Goal: Task Accomplishment & Management: Complete application form

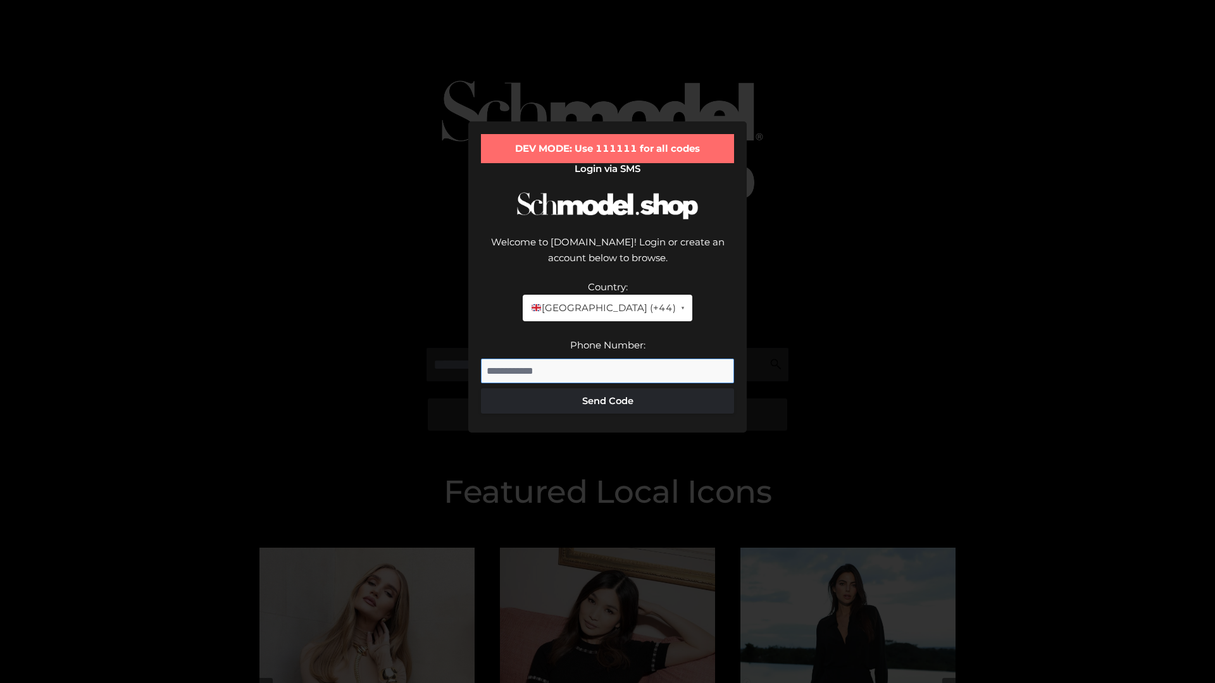
click at [607, 359] on input "Phone Number:" at bounding box center [607, 371] width 253 height 25
type input "**********"
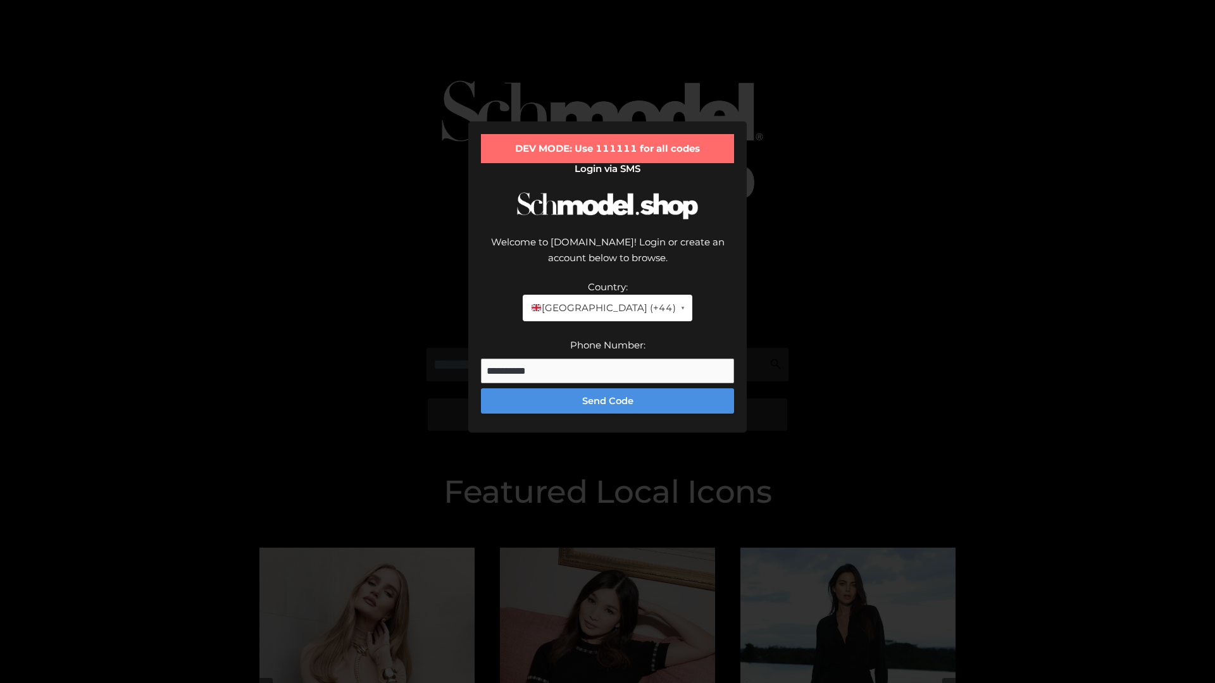
click at [607, 389] on button "Send Code" at bounding box center [607, 401] width 253 height 25
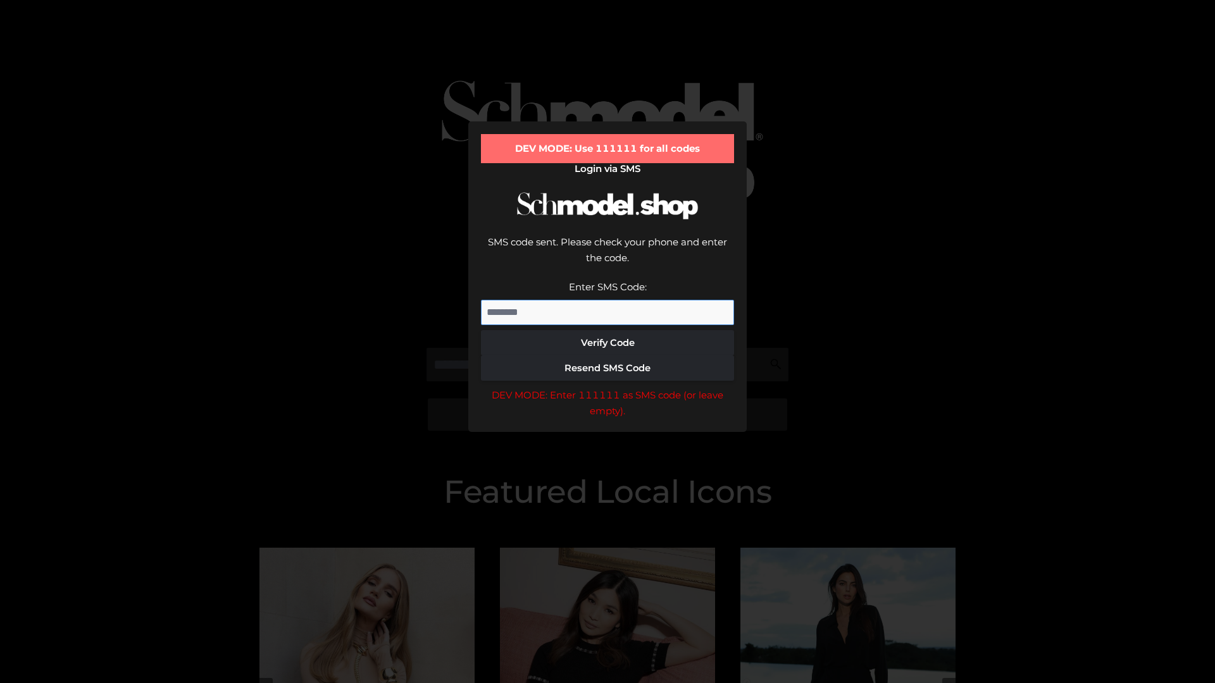
click at [607, 300] on input "Enter SMS Code:" at bounding box center [607, 312] width 253 height 25
type input "******"
click at [607, 330] on button "Verify Code" at bounding box center [607, 342] width 253 height 25
click at [607, 387] on div "DEV MODE: Enter 111111 as SMS code (or leave empty)." at bounding box center [607, 403] width 253 height 32
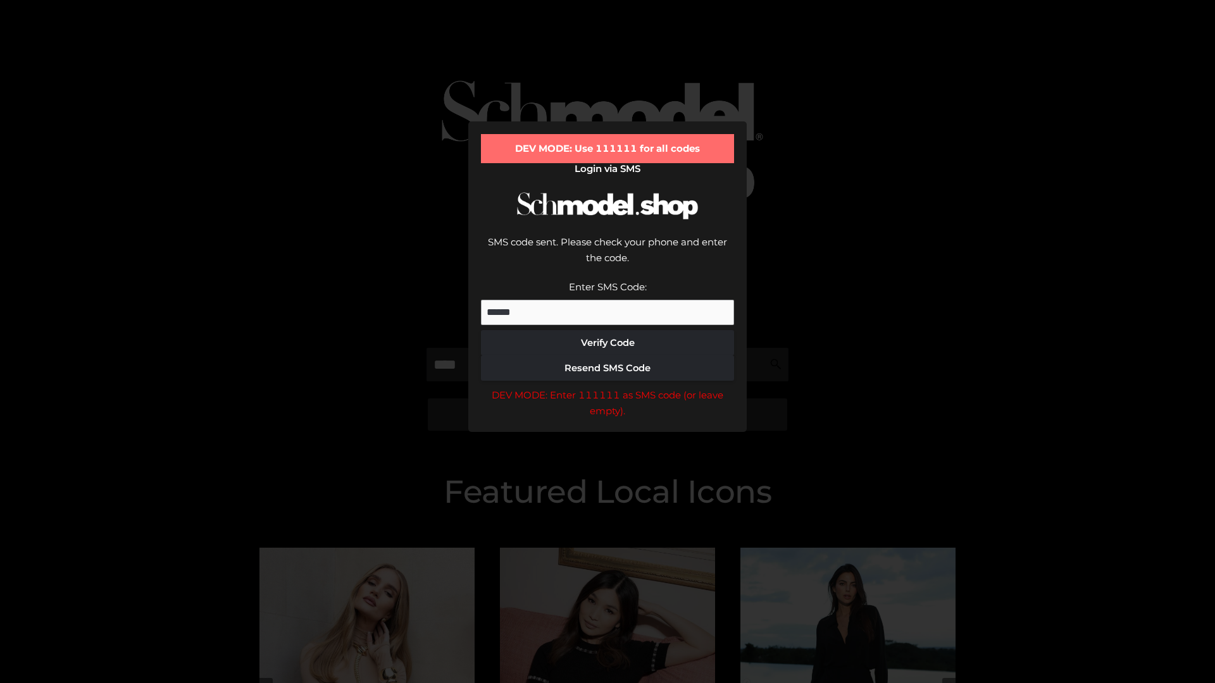
click at [607, 387] on div "DEV MODE: Enter 111111 as SMS code (or leave empty)." at bounding box center [607, 403] width 253 height 32
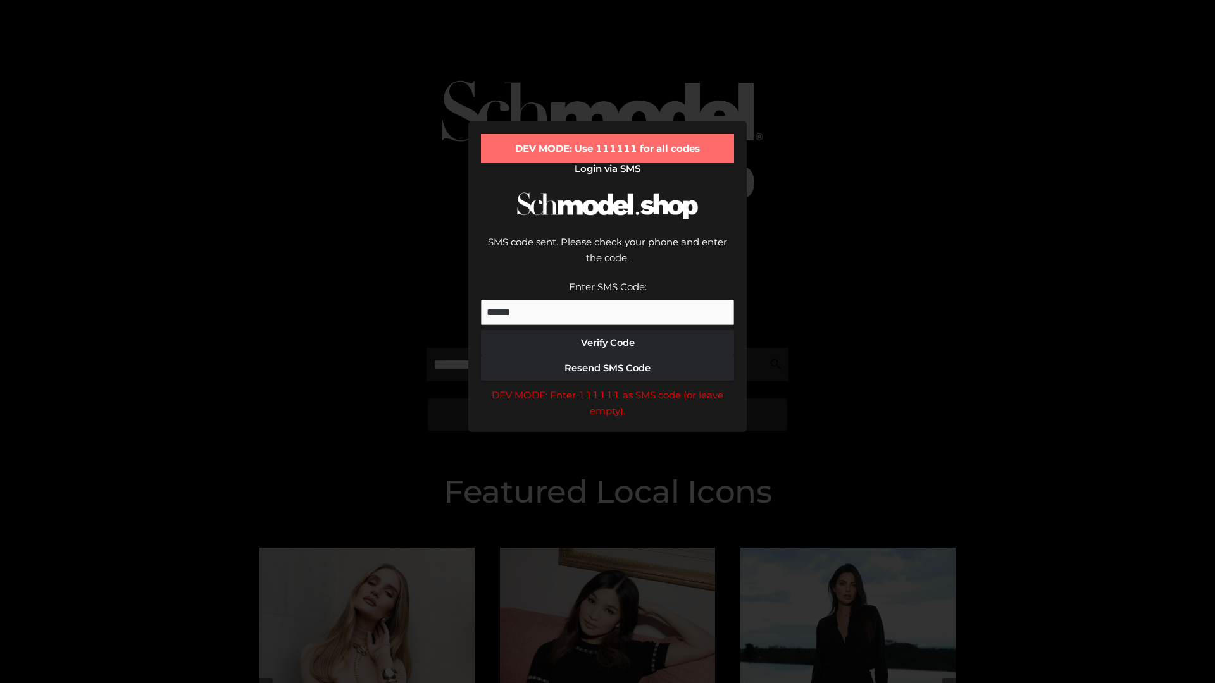
click at [607, 387] on div "DEV MODE: Enter 111111 as SMS code (or leave empty)." at bounding box center [607, 403] width 253 height 32
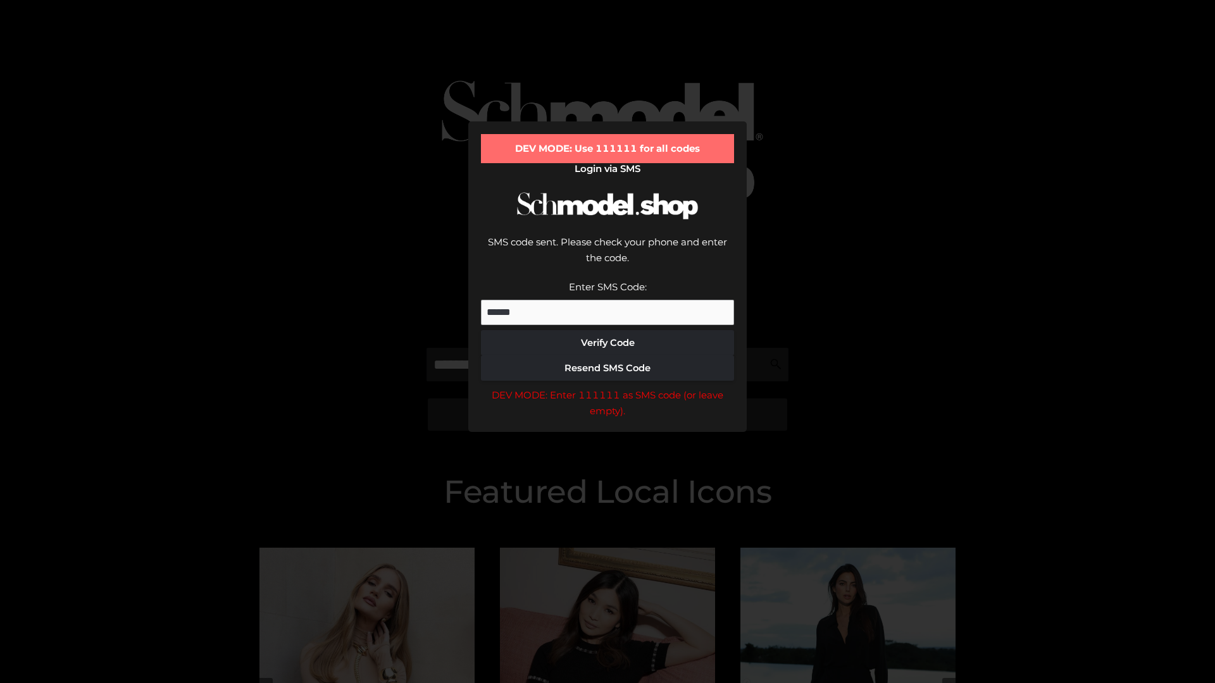
click at [607, 387] on div "DEV MODE: Enter 111111 as SMS code (or leave empty)." at bounding box center [607, 403] width 253 height 32
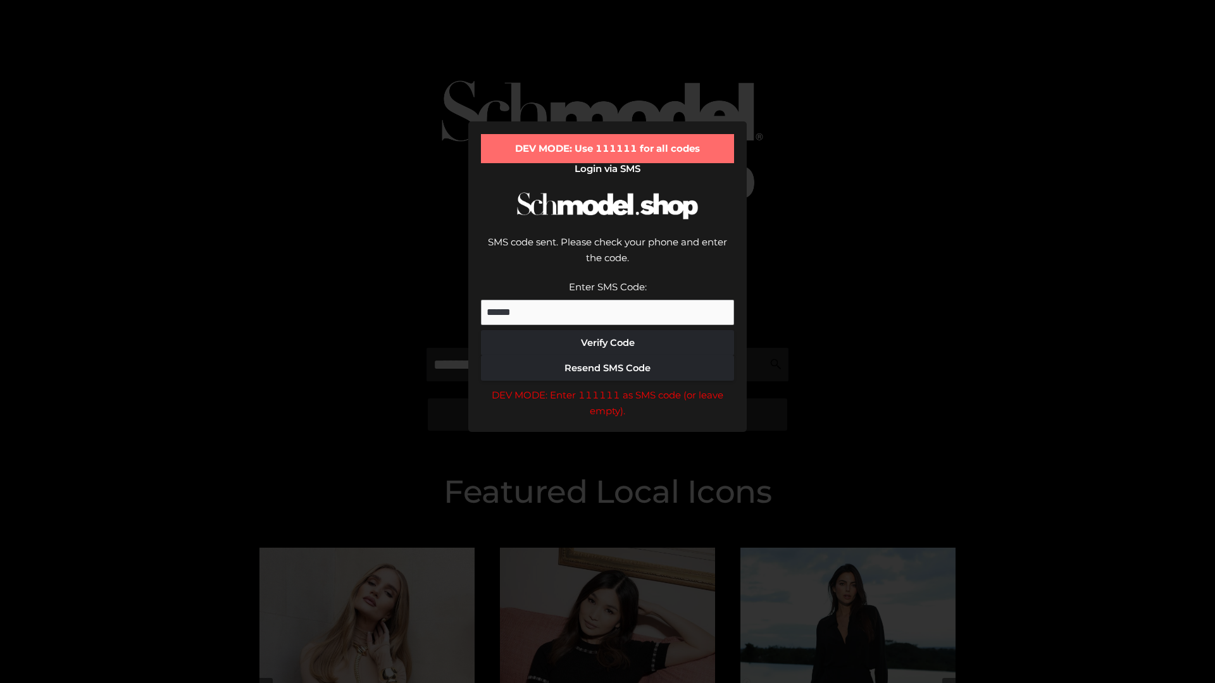
click at [607, 387] on div "DEV MODE: Enter 111111 as SMS code (or leave empty)." at bounding box center [607, 403] width 253 height 32
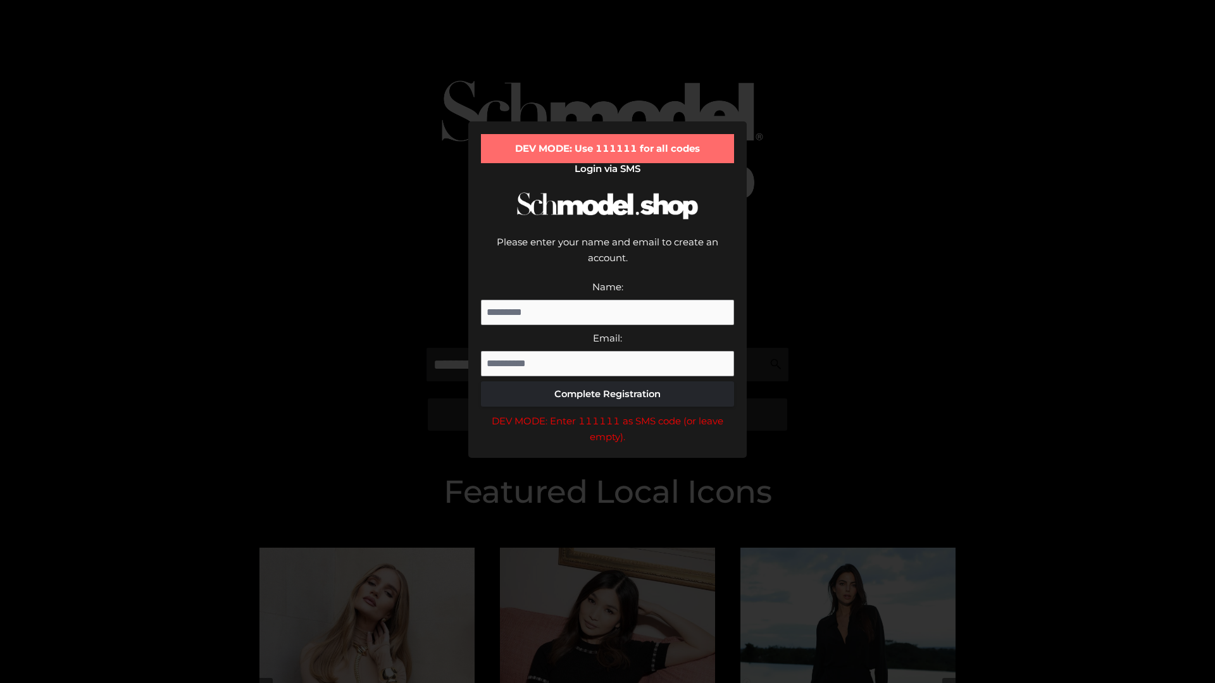
click at [607, 413] on div "DEV MODE: Enter 111111 as SMS code (or leave empty)." at bounding box center [607, 429] width 253 height 32
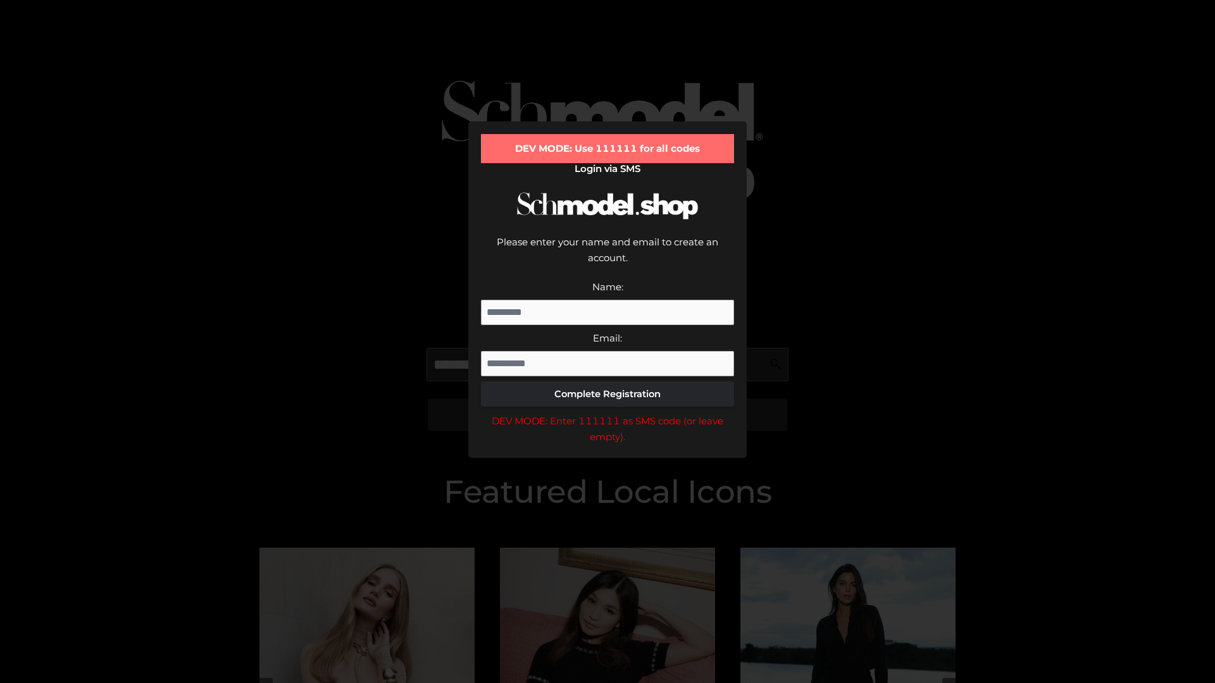
scroll to position [0, 32]
click at [607, 413] on div "DEV MODE: Enter 111111 as SMS code (or leave empty)." at bounding box center [607, 429] width 253 height 32
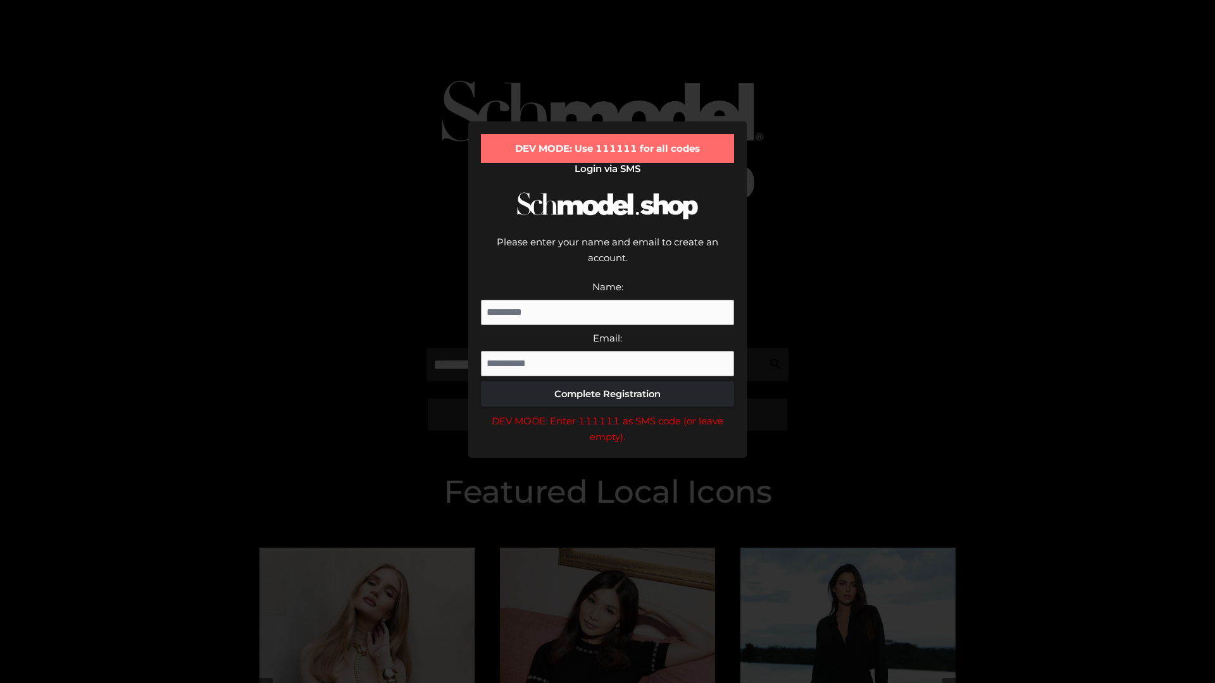
click at [607, 413] on div "DEV MODE: Enter 111111 as SMS code (or leave empty)." at bounding box center [607, 429] width 253 height 32
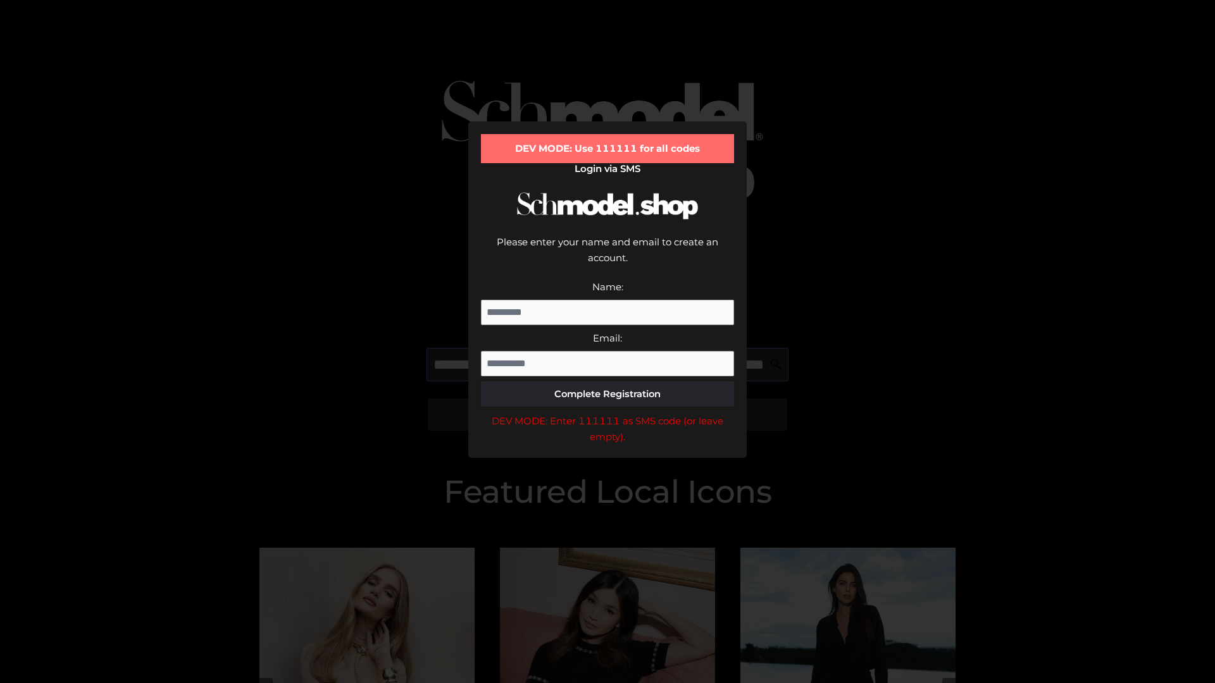
scroll to position [0, 111]
click at [607, 413] on div "DEV MODE: Enter 111111 as SMS code (or leave empty)." at bounding box center [607, 429] width 253 height 32
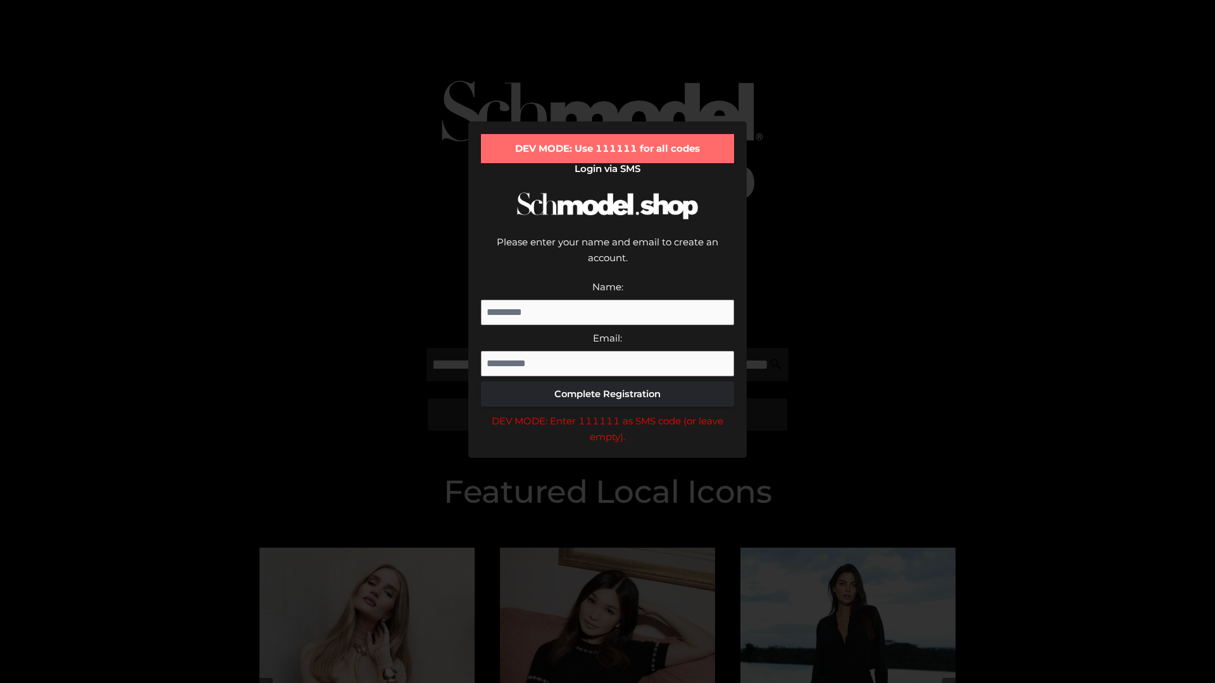
click at [607, 413] on div "DEV MODE: Enter 111111 as SMS code (or leave empty)." at bounding box center [607, 429] width 253 height 32
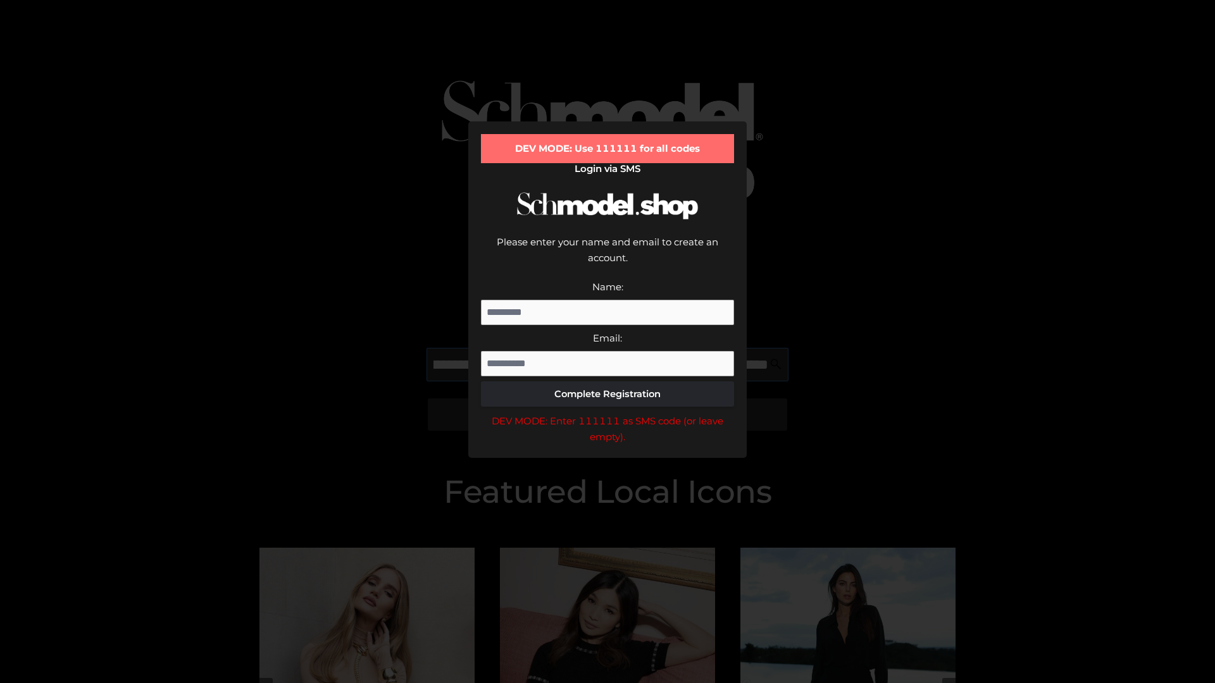
scroll to position [0, 183]
click at [607, 413] on div "DEV MODE: Enter 111111 as SMS code (or leave empty)." at bounding box center [607, 429] width 253 height 32
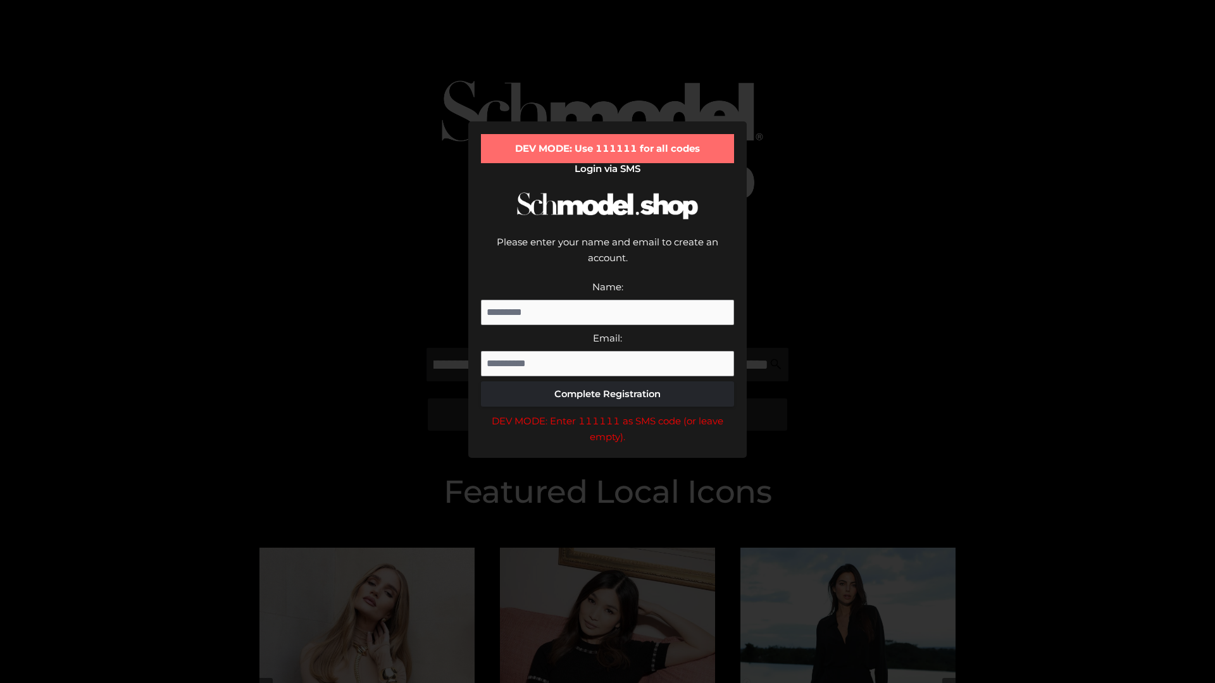
click at [607, 413] on div "DEV MODE: Enter 111111 as SMS code (or leave empty)." at bounding box center [607, 429] width 253 height 32
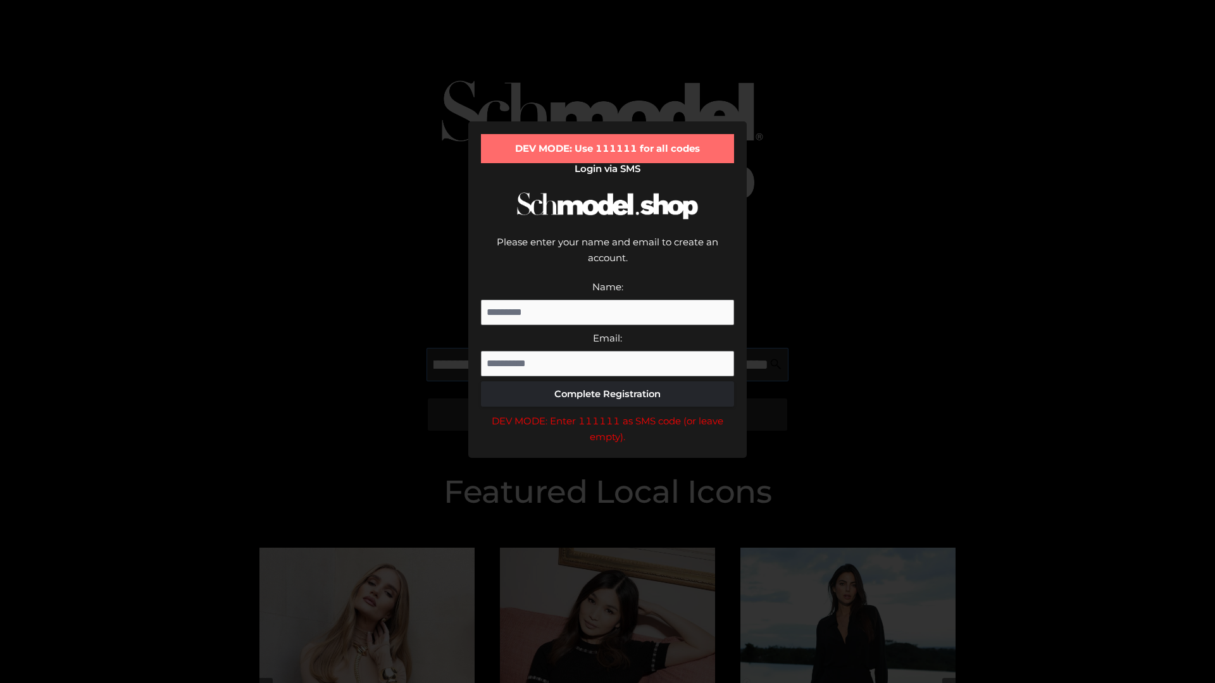
scroll to position [0, 261]
click at [607, 413] on div "DEV MODE: Enter 111111 as SMS code (or leave empty)." at bounding box center [607, 429] width 253 height 32
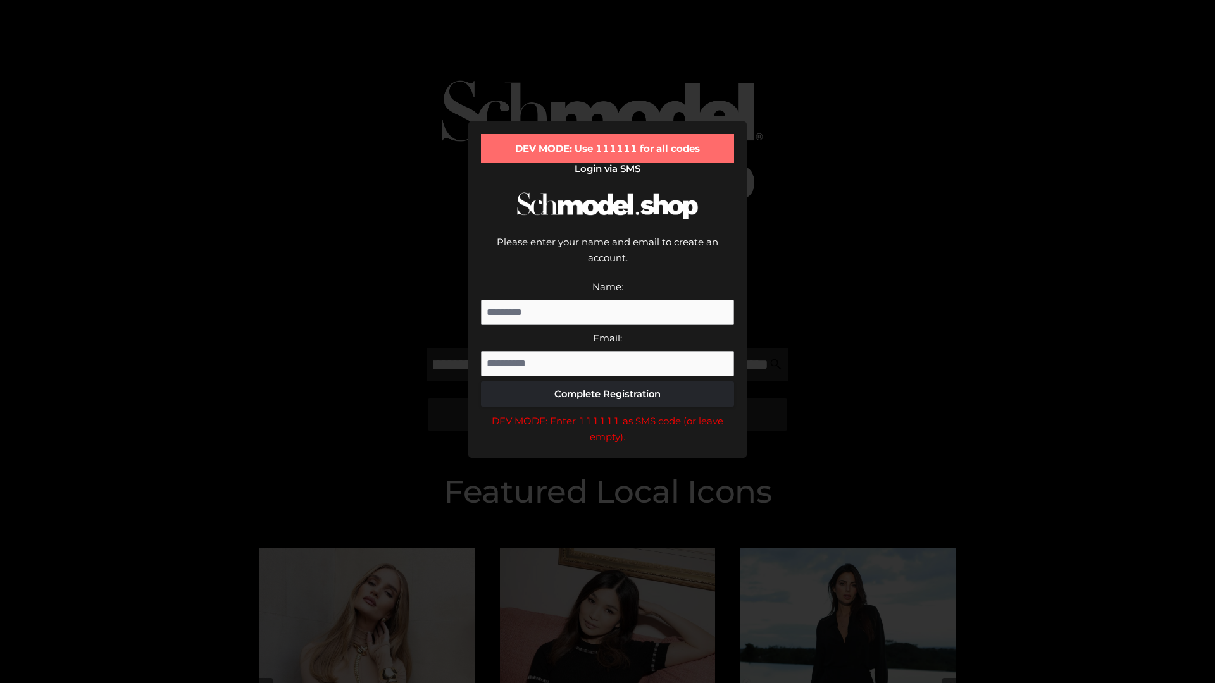
click at [607, 413] on div "DEV MODE: Enter 111111 as SMS code (or leave empty)." at bounding box center [607, 429] width 253 height 32
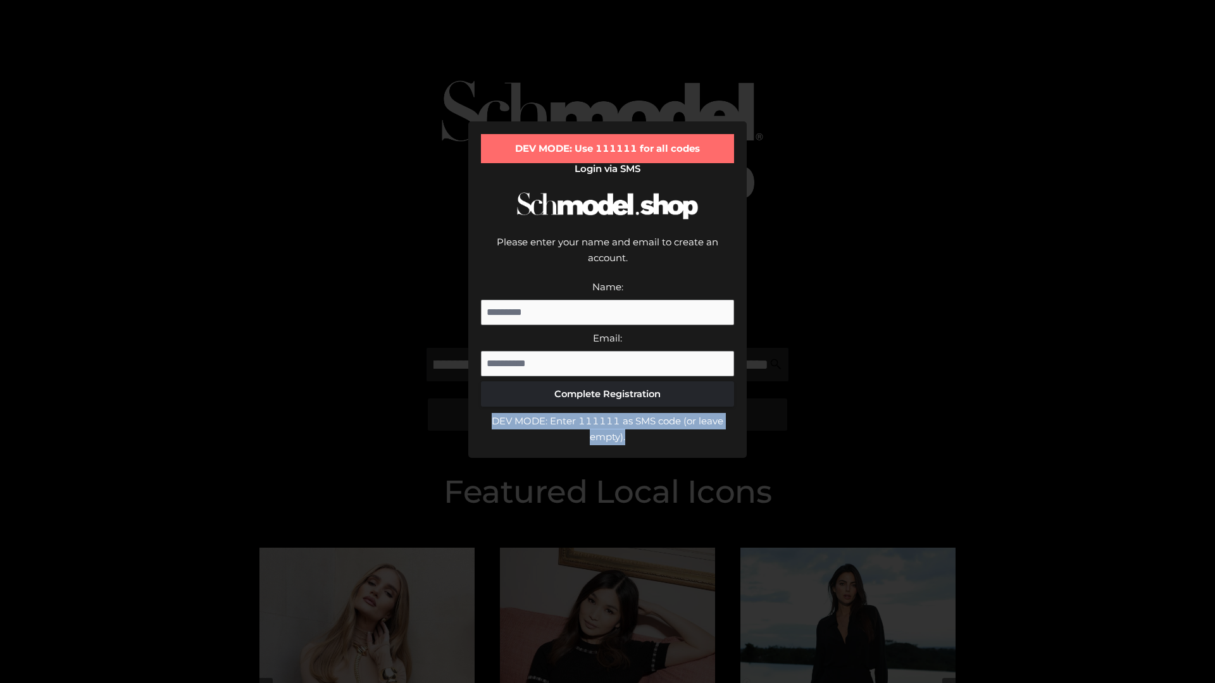
scroll to position [0, 0]
type input "**********"
